Goal: Task Accomplishment & Management: Complete application form

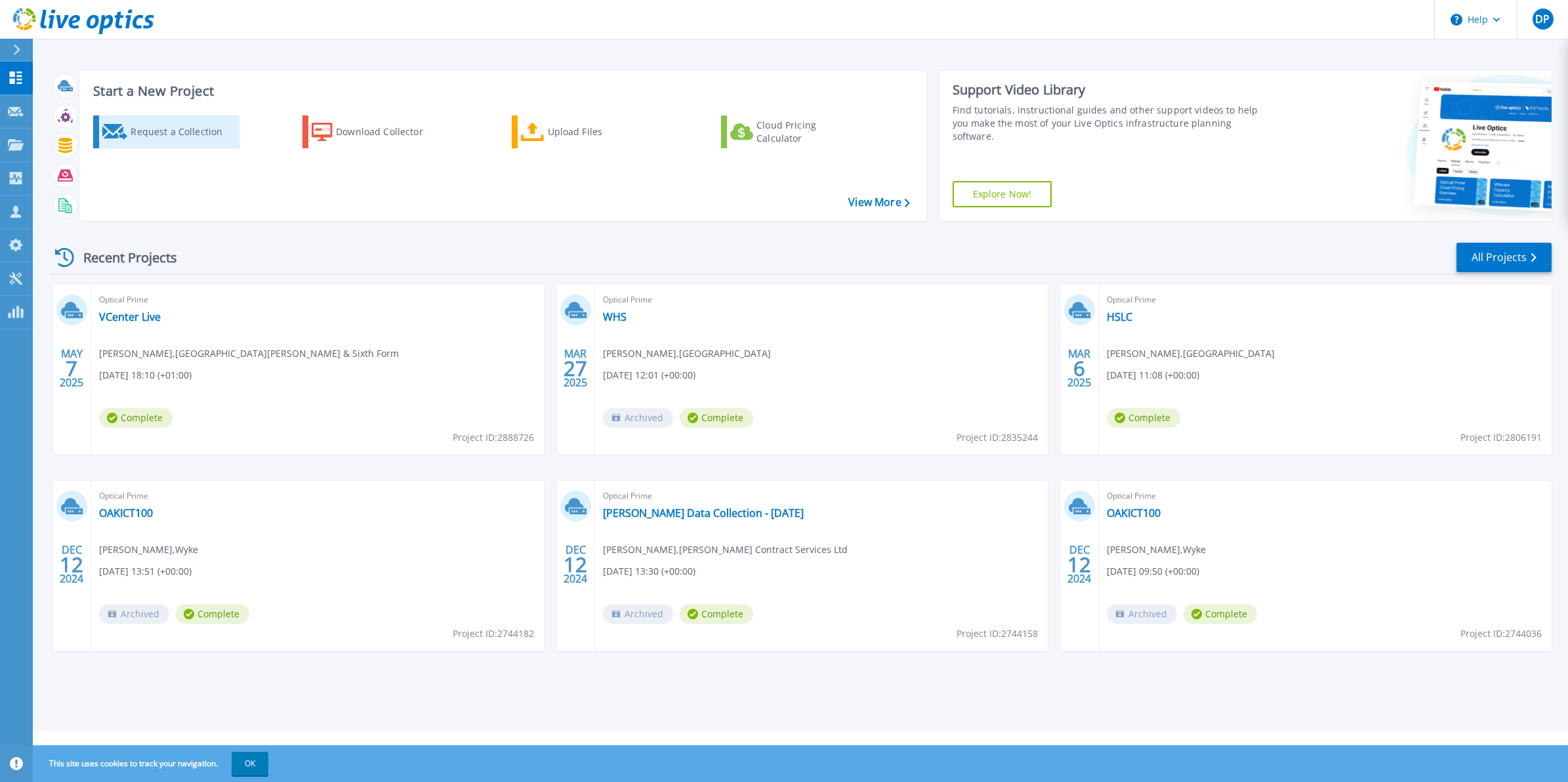
click at [160, 129] on div "Request a Collection" at bounding box center [183, 132] width 105 height 27
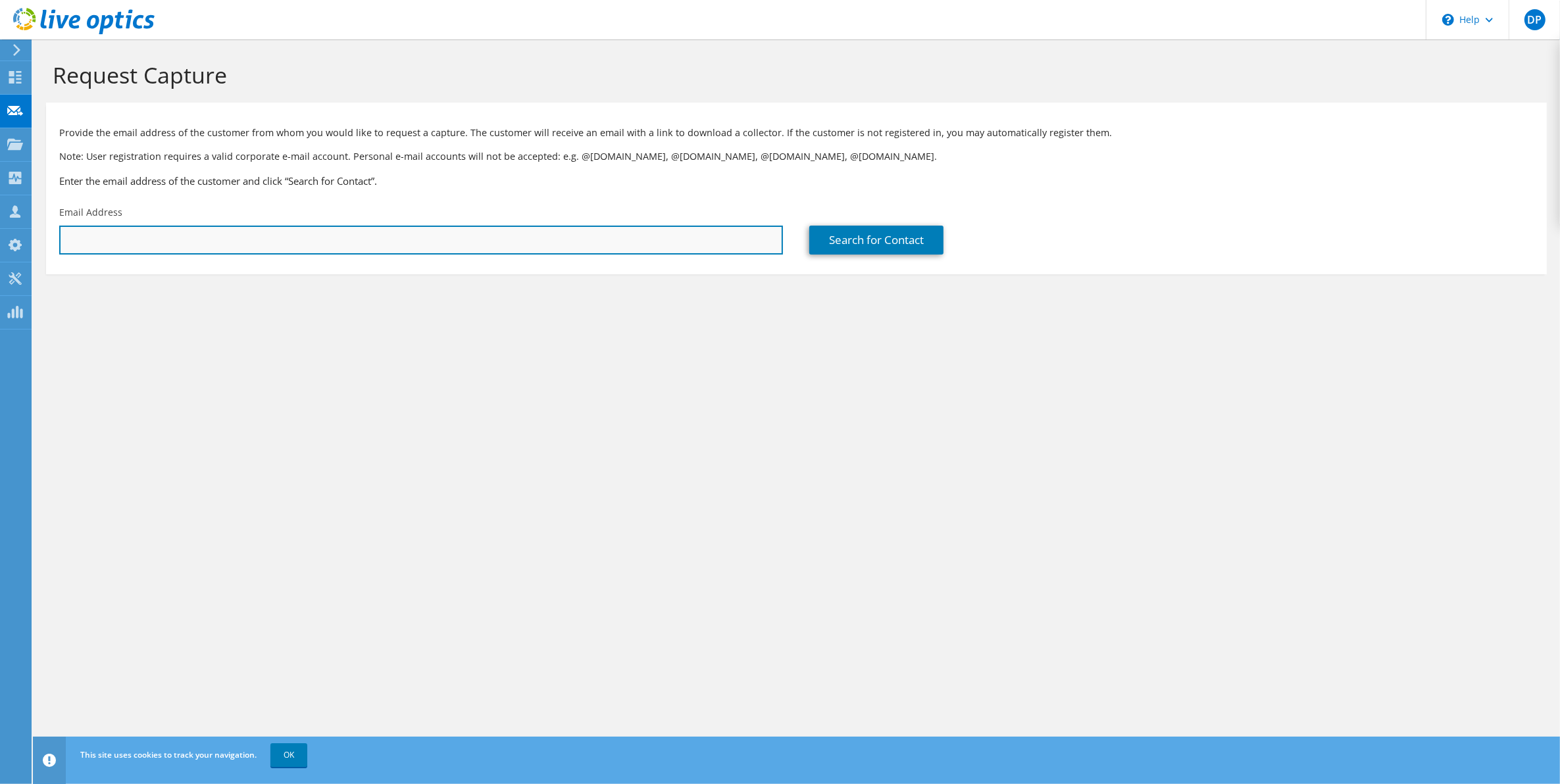
click at [102, 246] on input "text" at bounding box center [421, 240] width 724 height 29
click at [95, 237] on input "text" at bounding box center [421, 240] width 724 height 29
paste input "David Bradley <david.bradley@hudsoncontract.co.uk>"
drag, startPoint x: 138, startPoint y: 238, endPoint x: -69, endPoint y: 248, distance: 207.2
click at [0, 248] on html "DP Channel Partner David Philps David@practicalnetworks.co.uk Practical Network…" at bounding box center [780, 392] width 1560 height 784
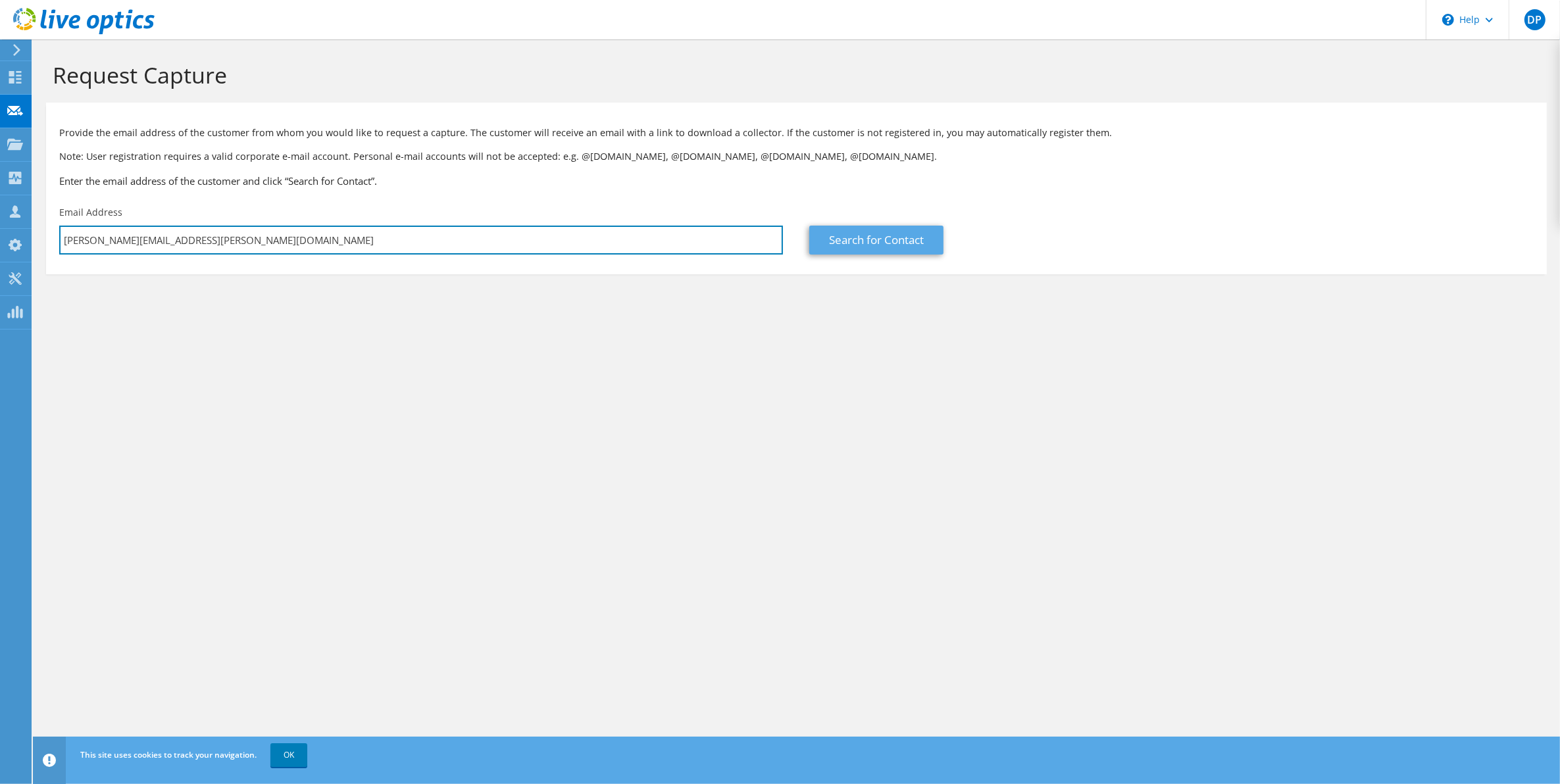
type input "david.bradley@hudsoncontract.co.uk"
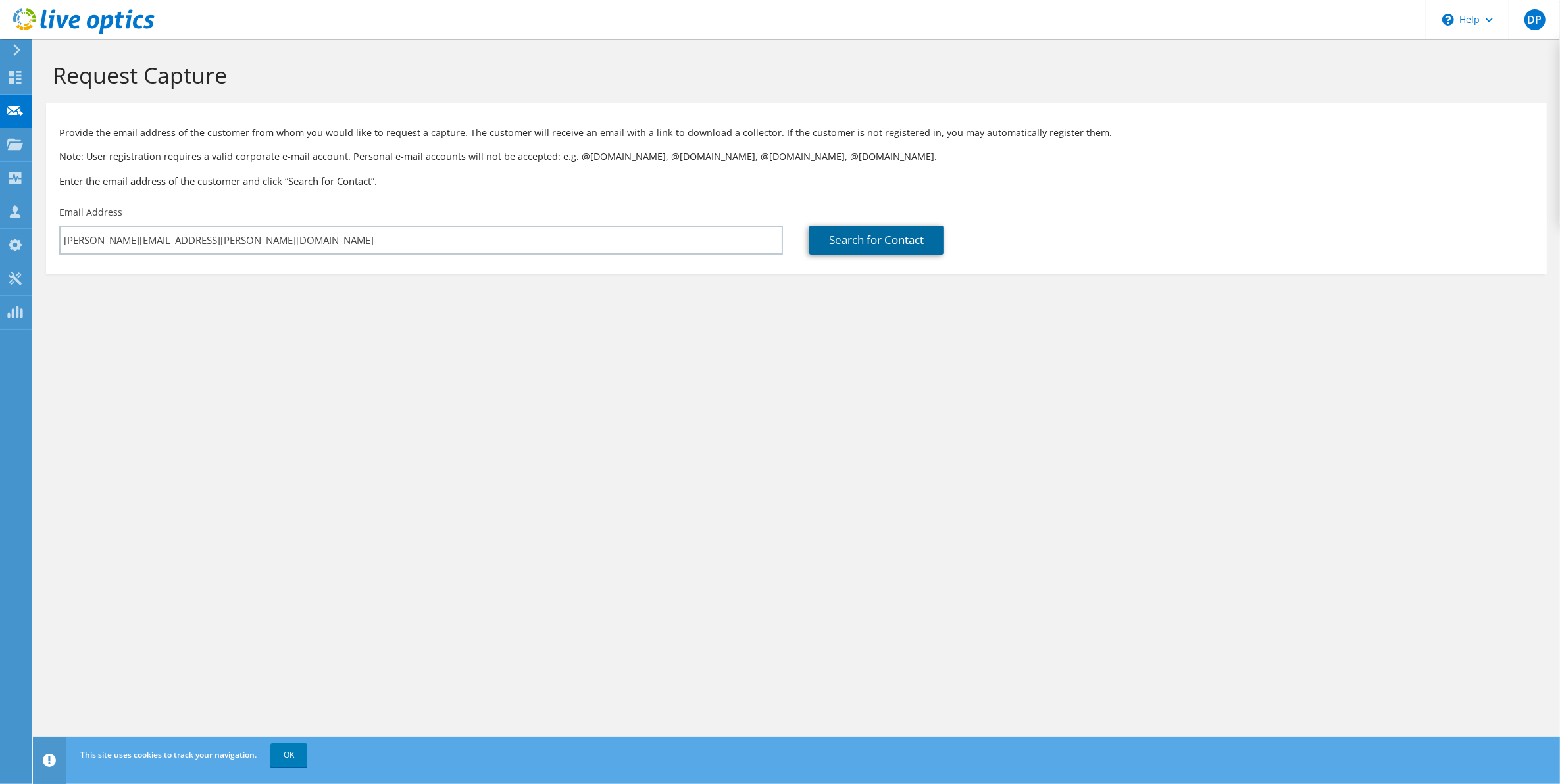
click at [852, 239] on link "Search for Contact" at bounding box center [876, 240] width 134 height 29
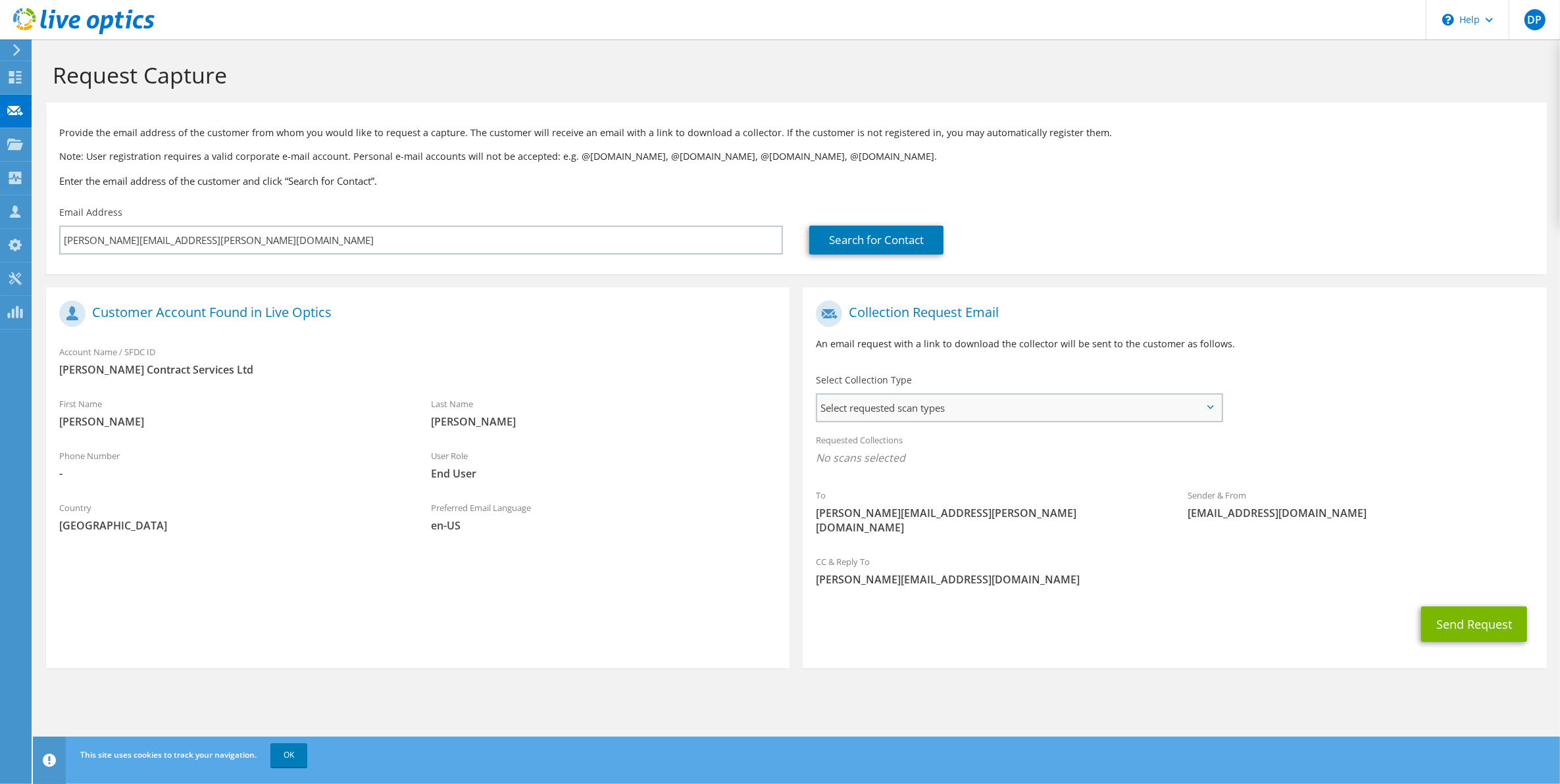
click at [932, 403] on span "Select requested scan types" at bounding box center [1018, 408] width 404 height 27
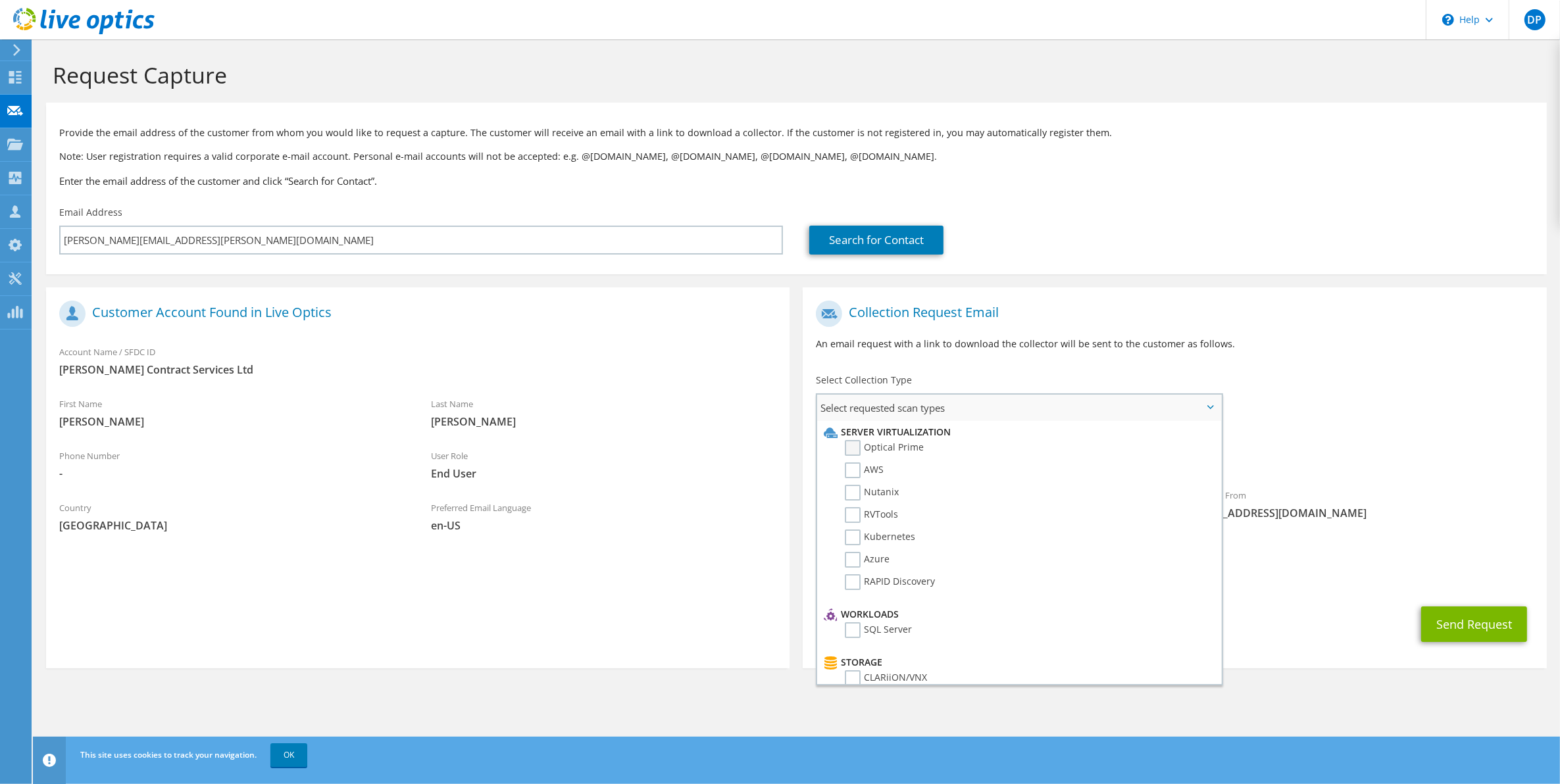
click at [854, 445] on label "Optical Prime" at bounding box center [885, 448] width 79 height 16
click at [0, 0] on input "Optical Prime" at bounding box center [0, 0] width 0 height 0
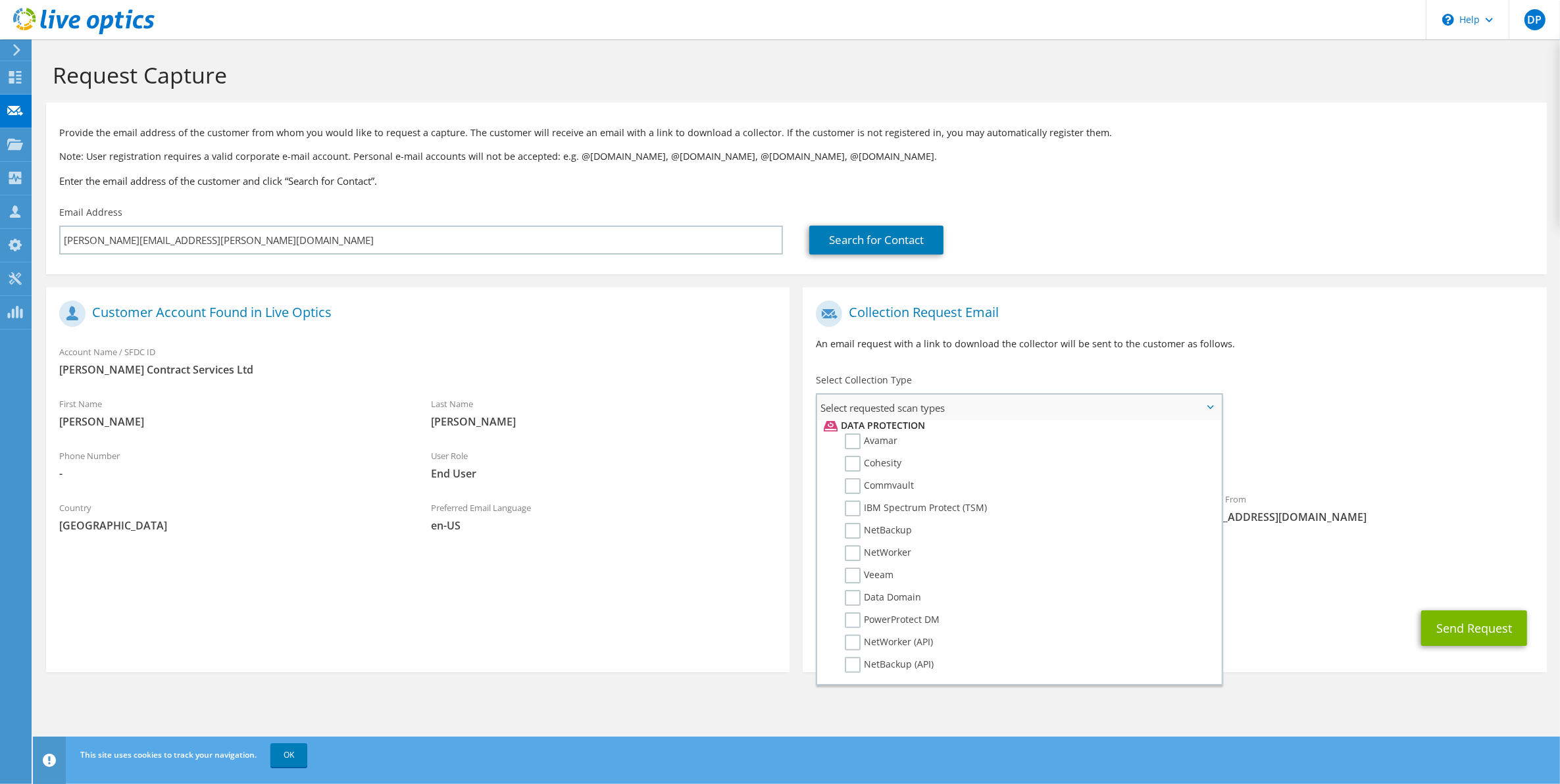
scroll to position [592, 0]
click at [853, 689] on label "Dossier" at bounding box center [871, 696] width 52 height 16
click at [0, 0] on input "Dossier" at bounding box center [0, 0] width 0 height 0
click at [1479, 612] on button "Send Request" at bounding box center [1474, 628] width 106 height 36
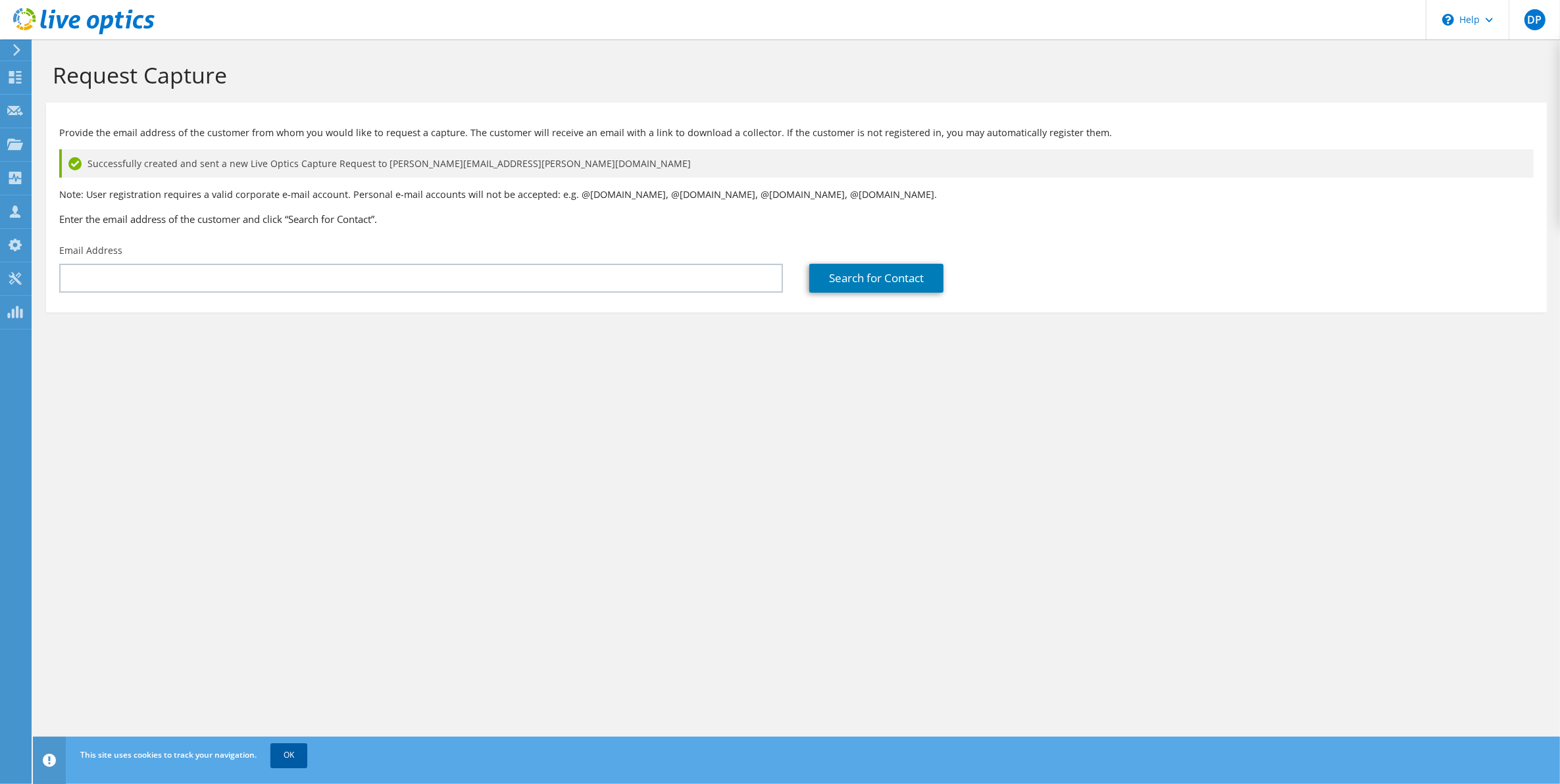
click at [287, 751] on link "OK" at bounding box center [289, 755] width 37 height 24
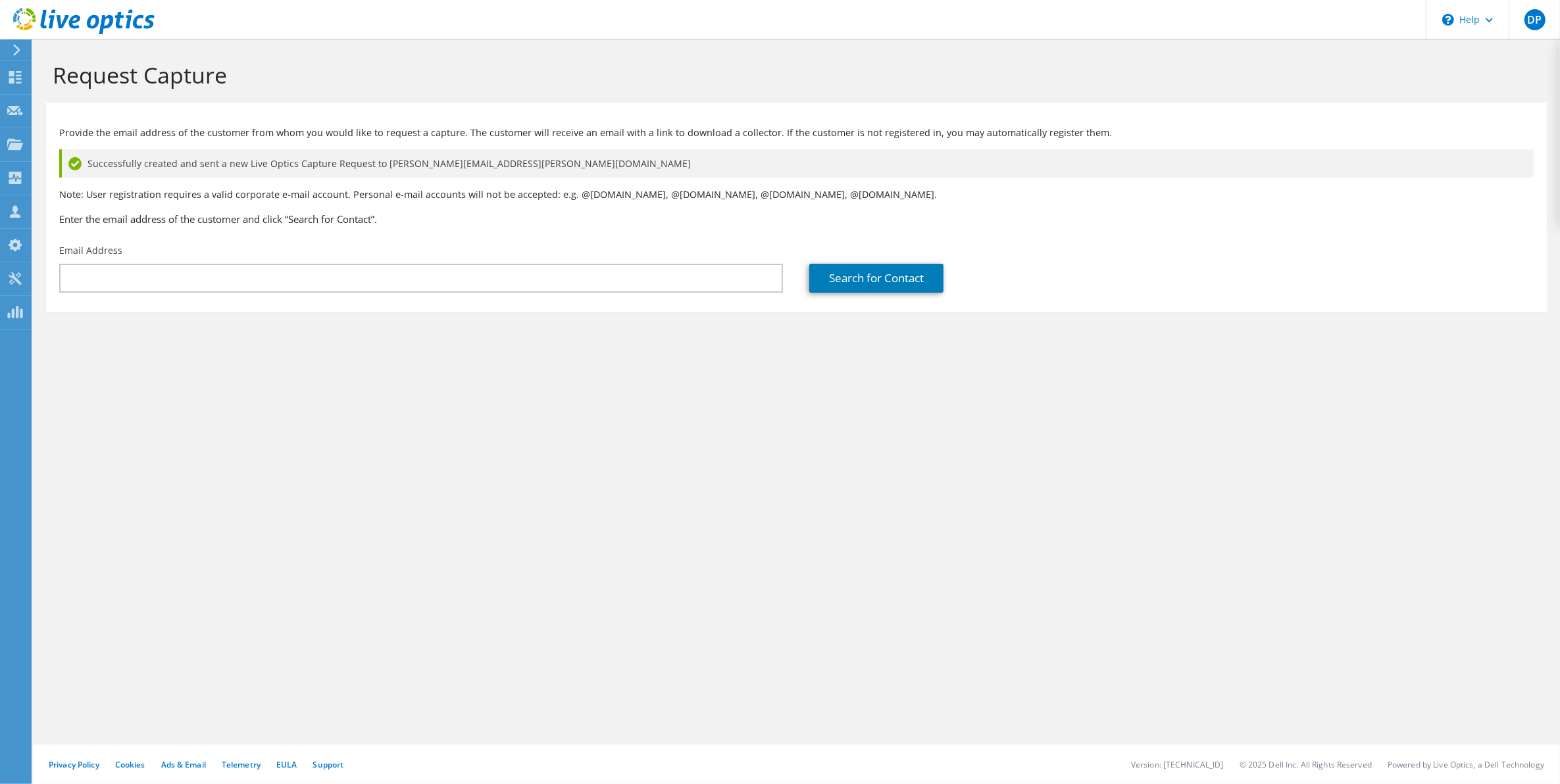
click at [12, 46] on icon at bounding box center [17, 50] width 10 height 12
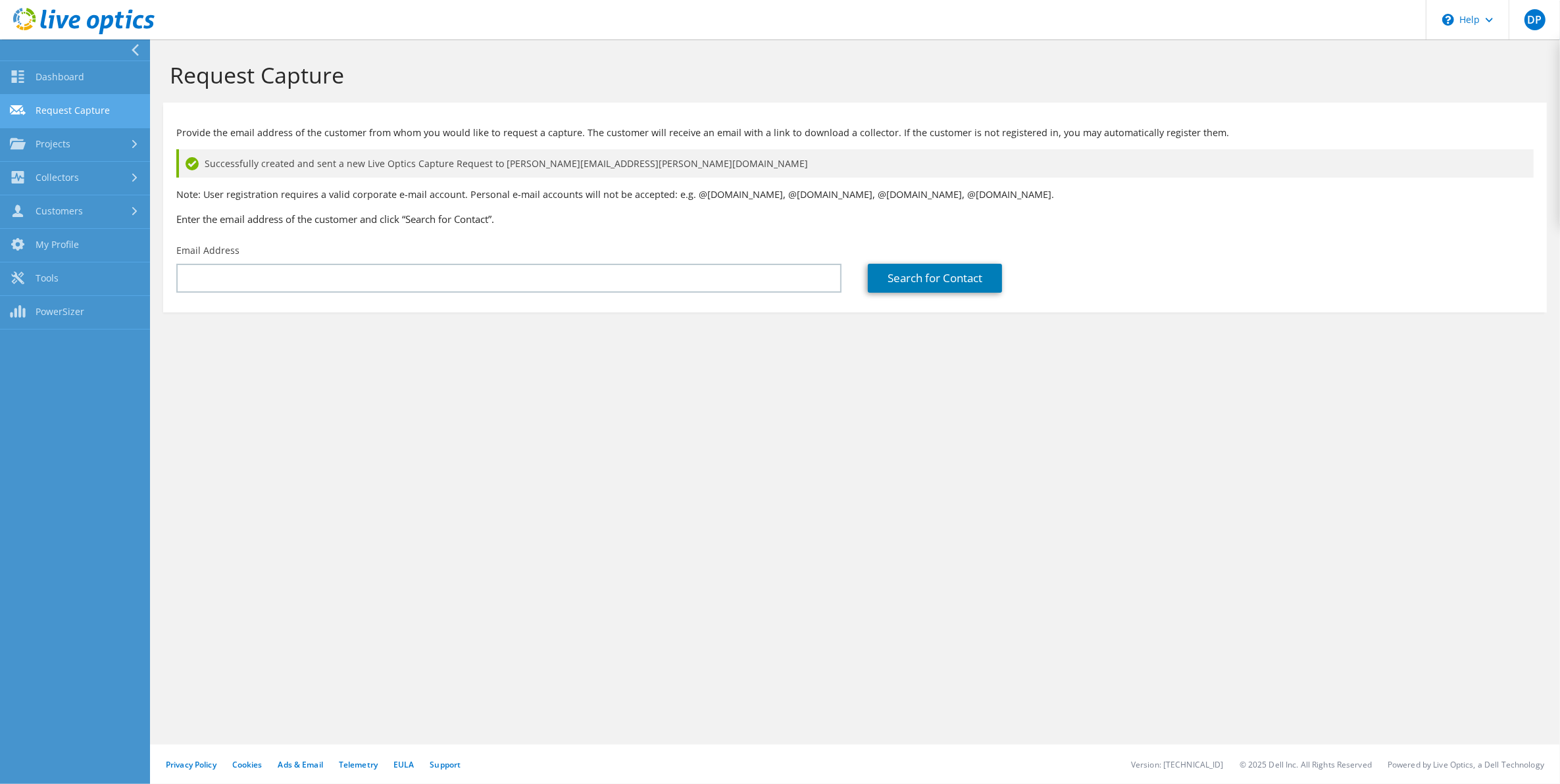
click at [51, 113] on link "Request Capture" at bounding box center [75, 111] width 150 height 34
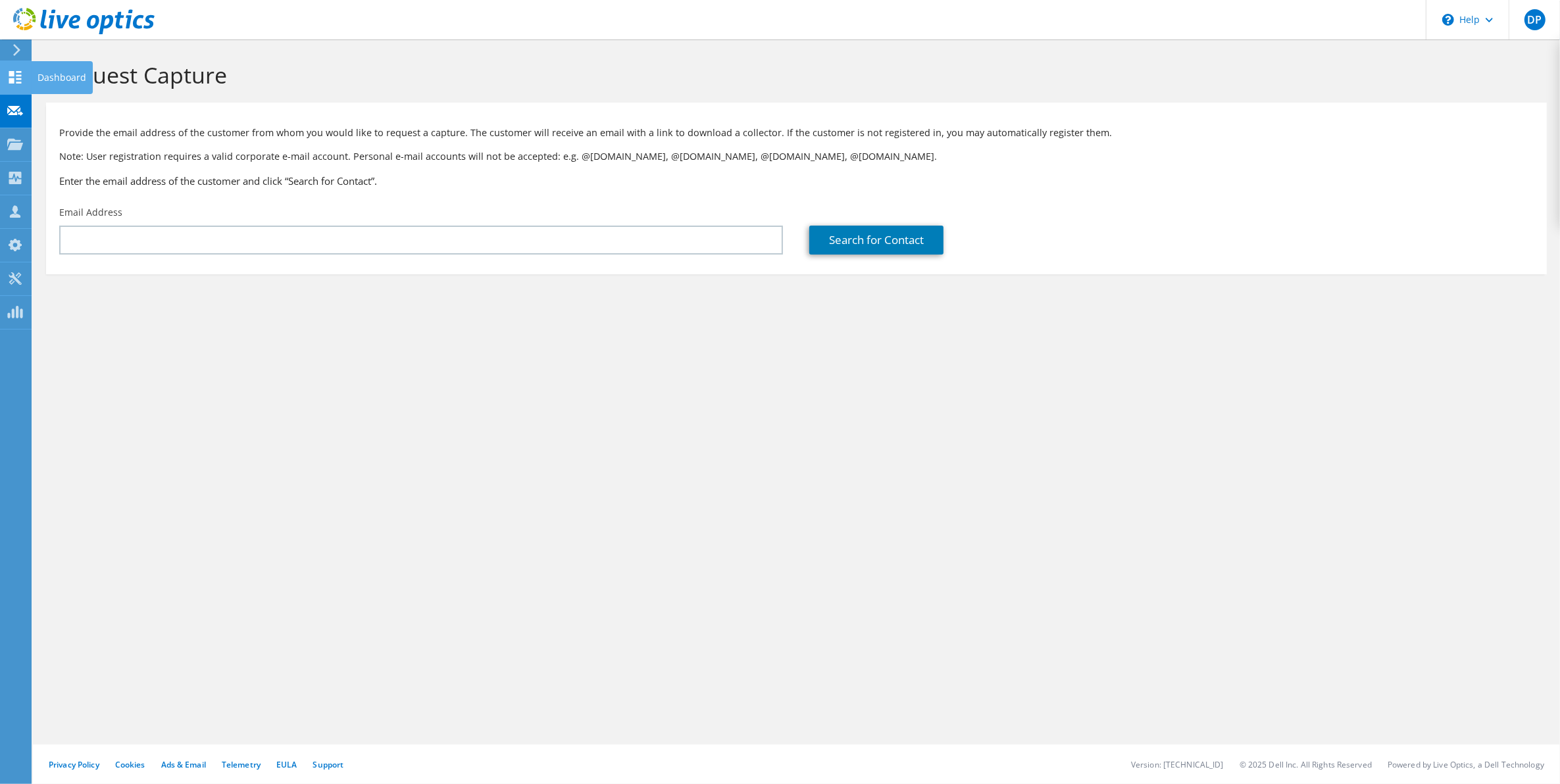
click at [20, 79] on use at bounding box center [15, 77] width 12 height 12
